Goal: Complete application form

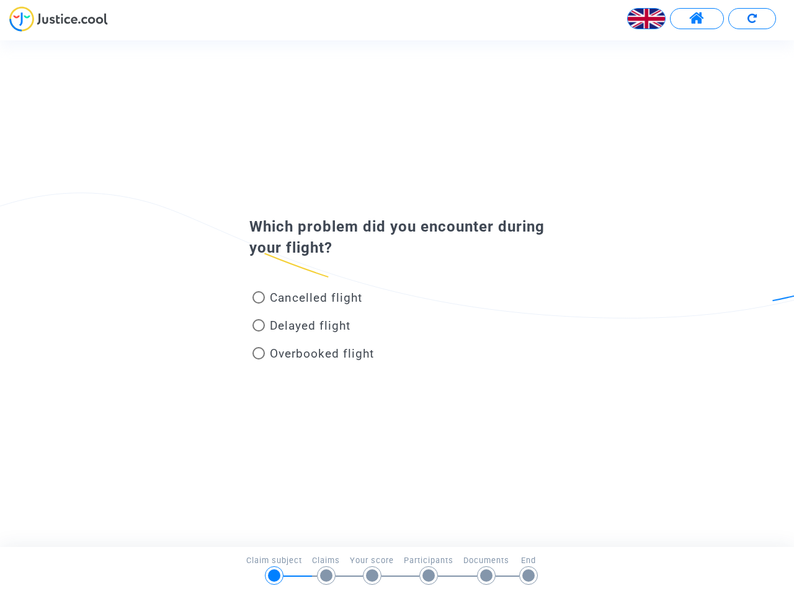
click at [646, 19] on img at bounding box center [646, 18] width 37 height 37
click at [697, 19] on span at bounding box center [697, 19] width 16 height 16
click at [397, 293] on div "Cancelled flight" at bounding box center [377, 300] width 274 height 28
click at [307, 300] on span "Cancelled flight" at bounding box center [316, 297] width 92 height 14
click at [259, 303] on input "Cancelled flight" at bounding box center [258, 303] width 1 height 1
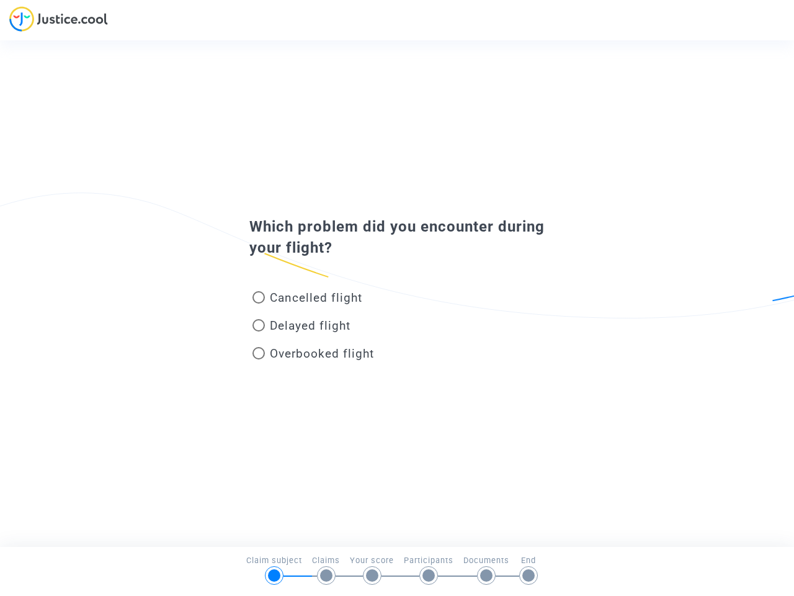
radio input "true"
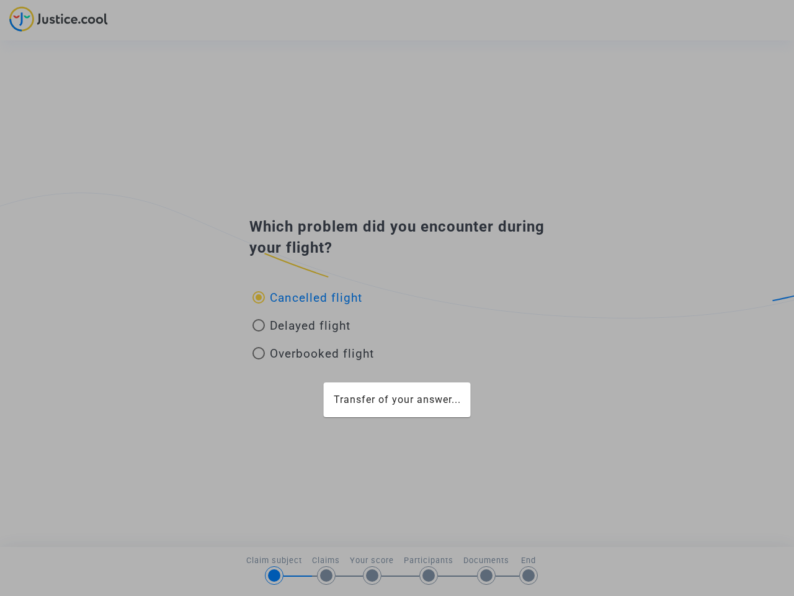
click at [307, 297] on div "Transfer of your answer..." at bounding box center [397, 298] width 794 height 596
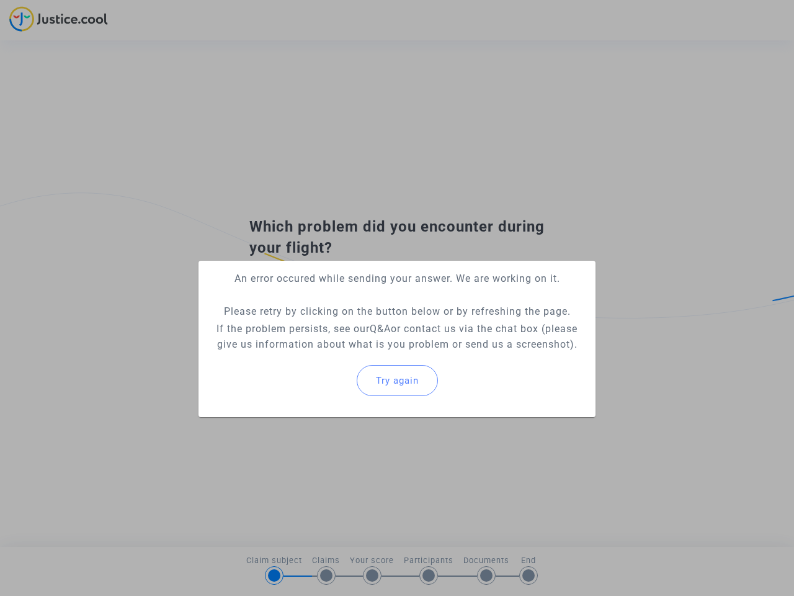
click at [302, 328] on p "If the problem persists, see our Q&A or contact us via the chat box (please giv…" at bounding box center [396, 336] width 377 height 31
click at [302, 325] on p "If the problem persists, see our Q&A or contact us via the chat box (please giv…" at bounding box center [396, 336] width 377 height 31
click at [313, 356] on div "Try again" at bounding box center [396, 380] width 377 height 53
click at [313, 353] on mat-card "An error occured while sending your answer. We are working on it. Please retry …" at bounding box center [397, 339] width 397 height 156
